Goal: Register for event/course

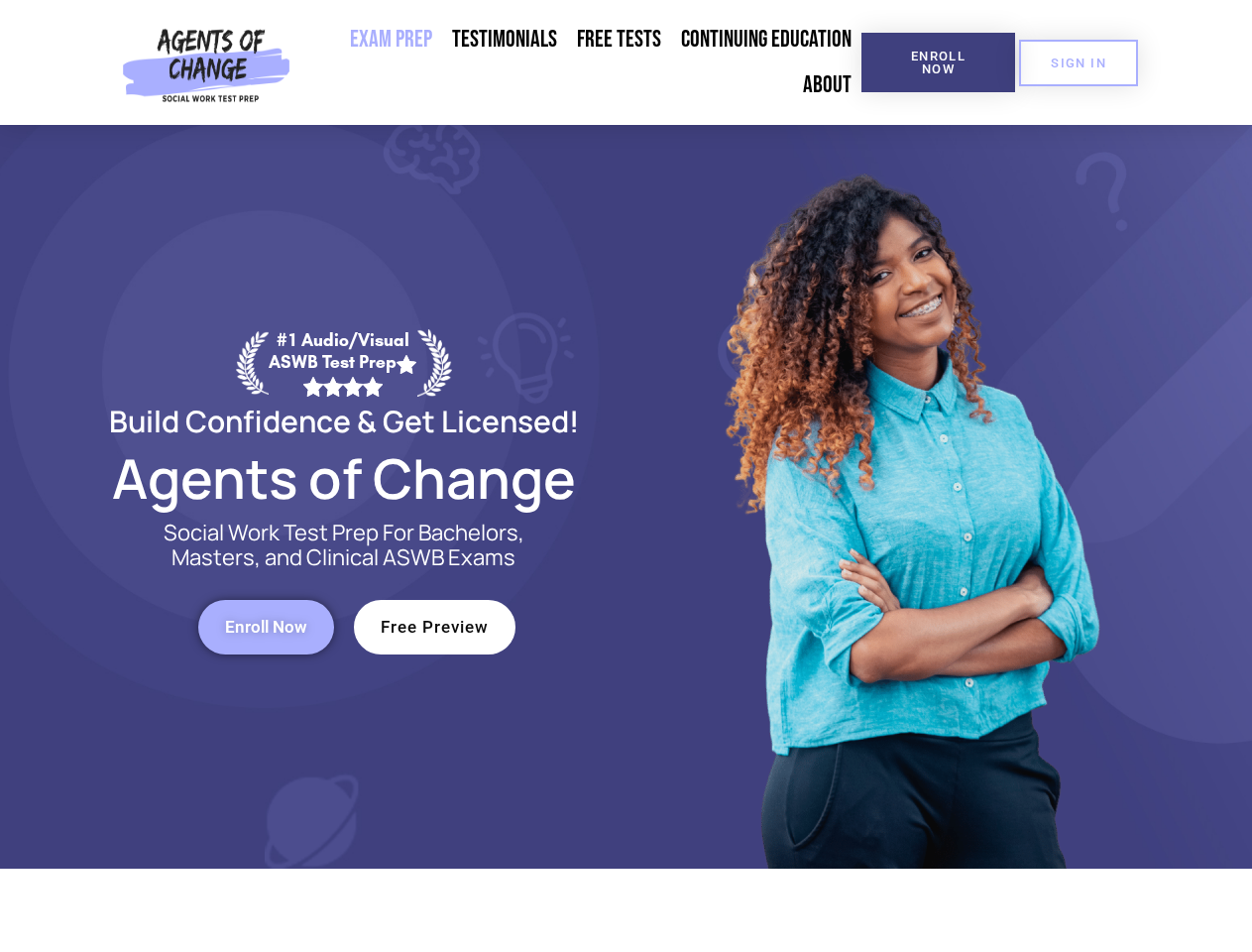
click at [626, 476] on div at bounding box center [908, 496] width 565 height 743
click at [938, 62] on span "Enroll Now" at bounding box center [938, 63] width 90 height 26
click at [1078, 62] on span "SIGN IN" at bounding box center [1079, 62] width 56 height 13
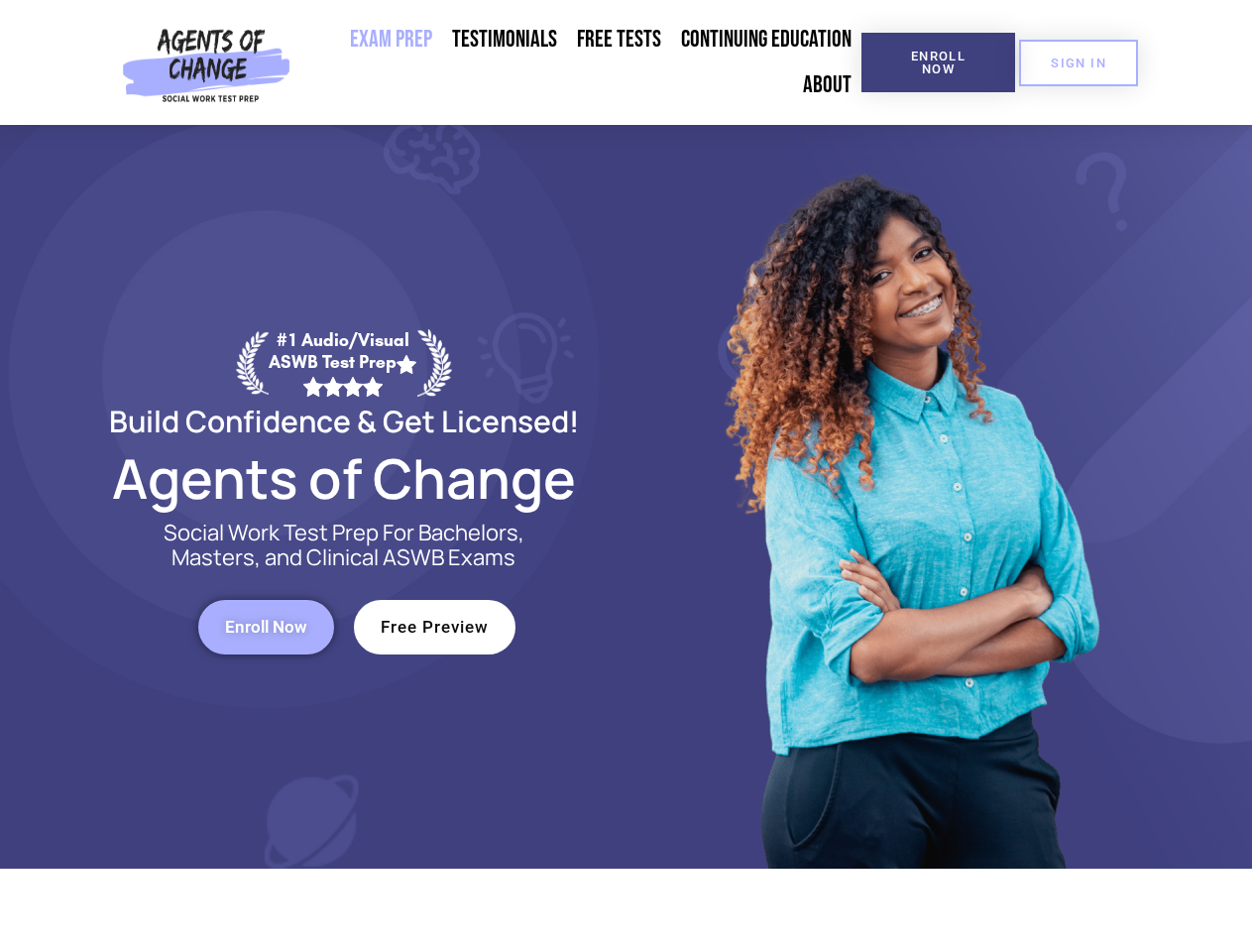
click at [266, 626] on span "Enroll Now" at bounding box center [266, 627] width 82 height 17
click at [434, 626] on span "Free Preview" at bounding box center [435, 627] width 108 height 17
